Goal: Find specific page/section: Find specific page/section

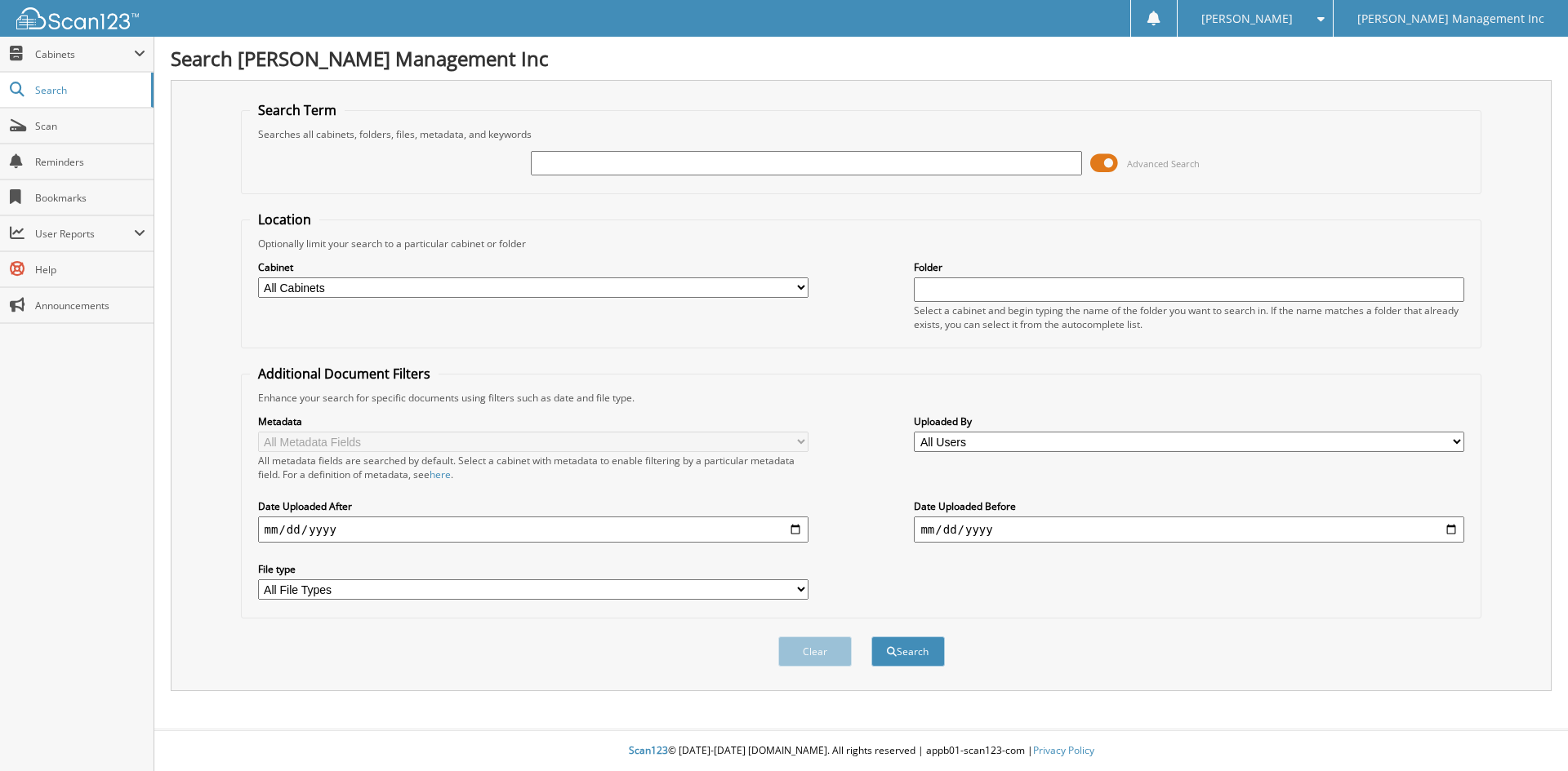
click at [568, 161] on input "text" at bounding box center [807, 163] width 551 height 24
type input "899361"
click at [922, 650] on button "Search" at bounding box center [907, 651] width 74 height 30
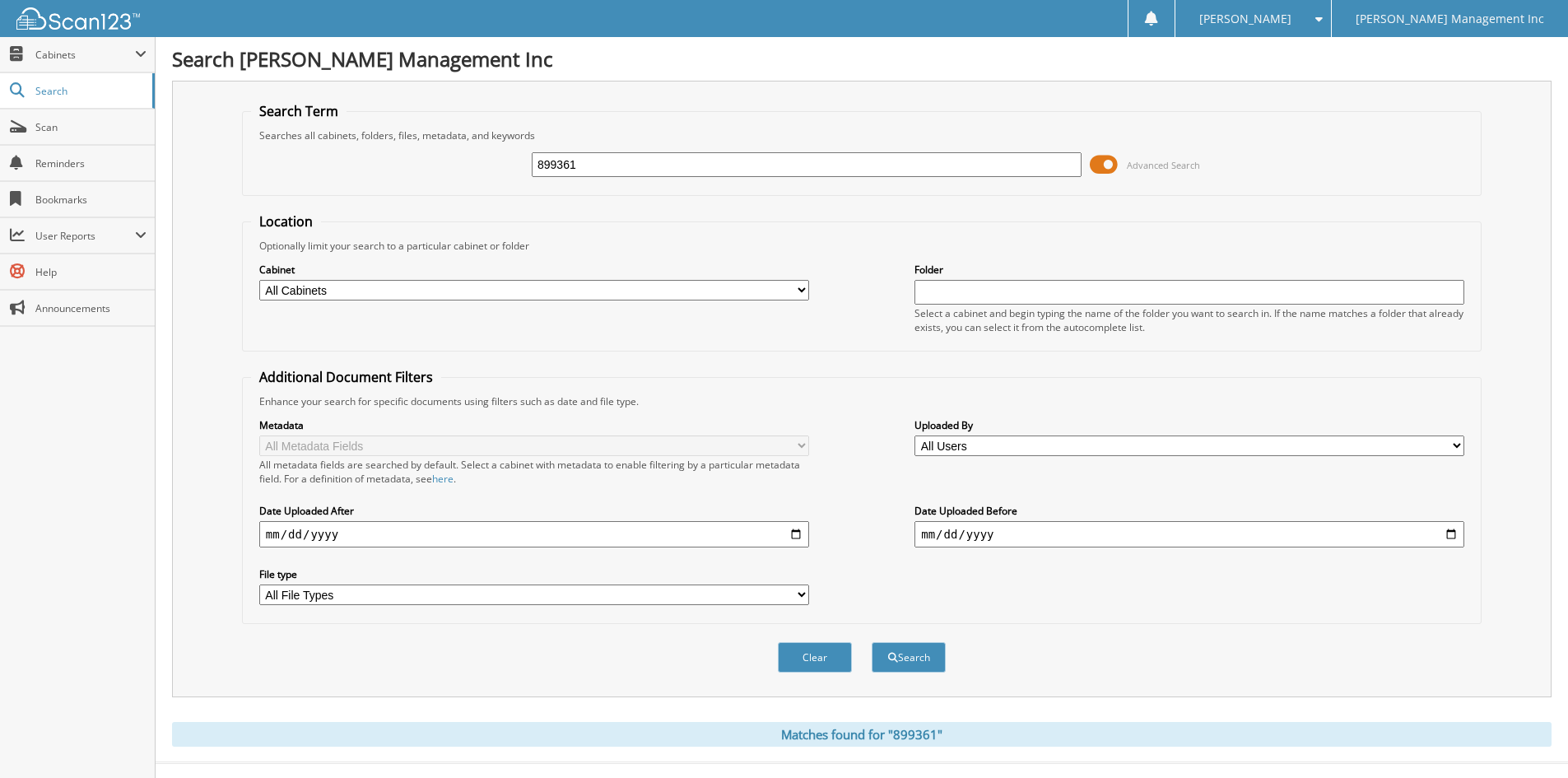
click at [587, 295] on select "All Cabinets TOPSHAM SERVICE RO Needs Filing" at bounding box center [534, 290] width 550 height 21
select select "47596"
click at [259, 280] on select "All Cabinets TOPSHAM SERVICE RO Needs Filing" at bounding box center [534, 290] width 550 height 21
click at [920, 648] on button "Search" at bounding box center [908, 657] width 74 height 31
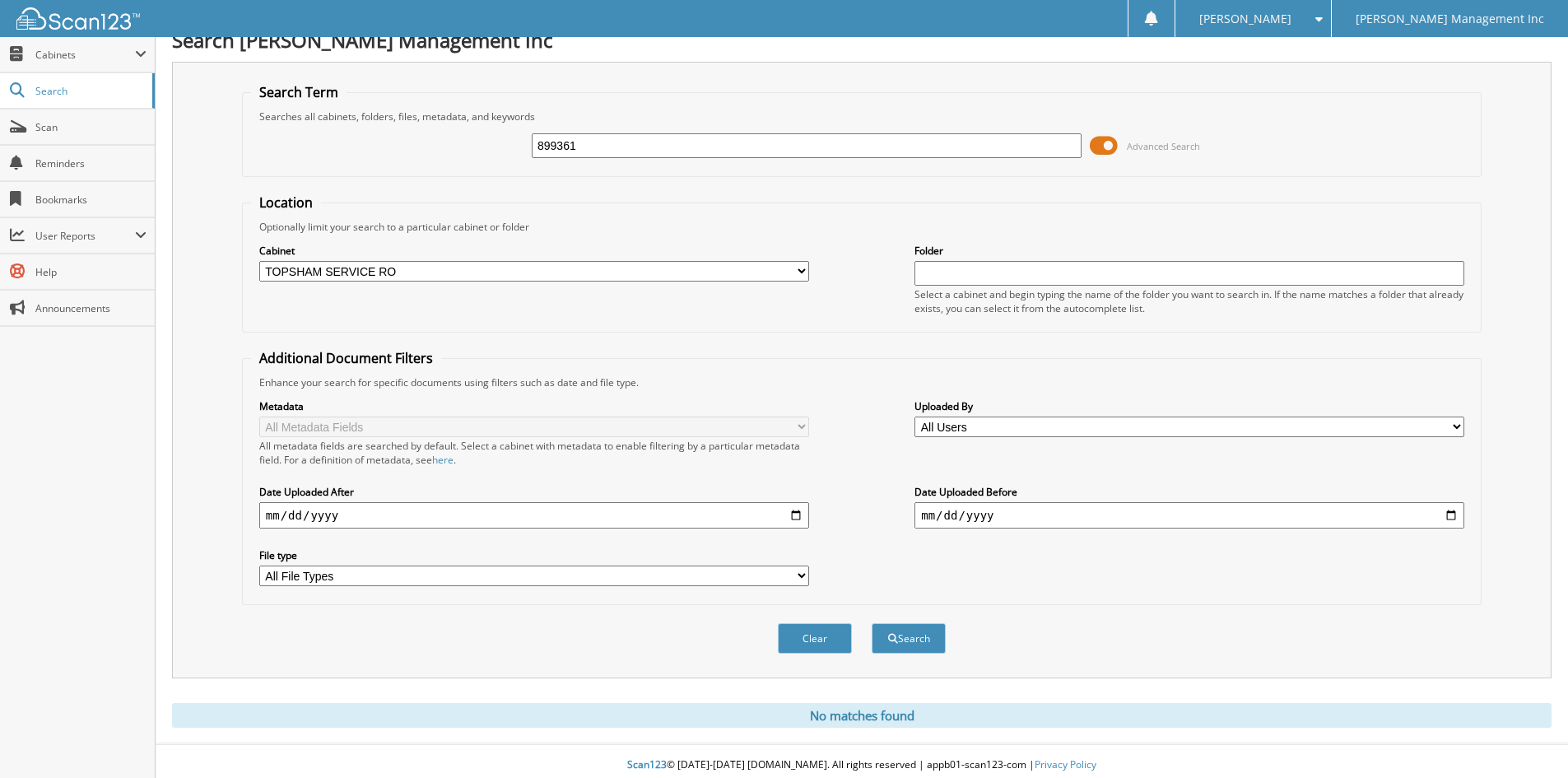
scroll to position [27, 0]
